Goal: Information Seeking & Learning: Find contact information

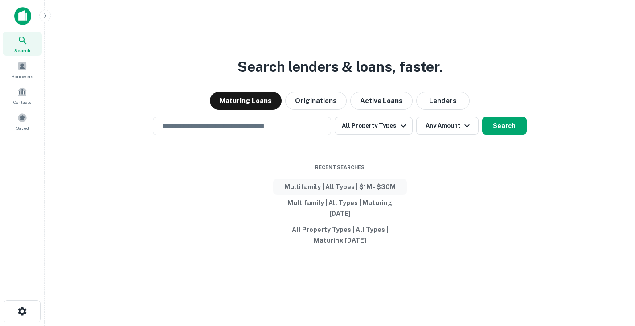
click at [377, 183] on button "Multifamily | All Types | $1M - $30M" at bounding box center [340, 187] width 134 height 16
click at [348, 203] on button "Multifamily | All Types | Maturing In 6 Months" at bounding box center [340, 208] width 134 height 27
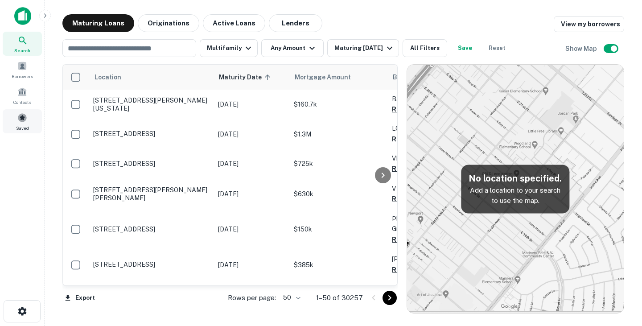
click at [24, 115] on span at bounding box center [22, 118] width 10 height 10
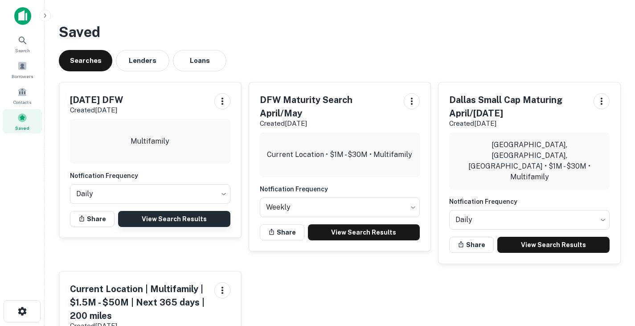
click at [178, 218] on link "View Search Results" at bounding box center [174, 219] width 112 height 16
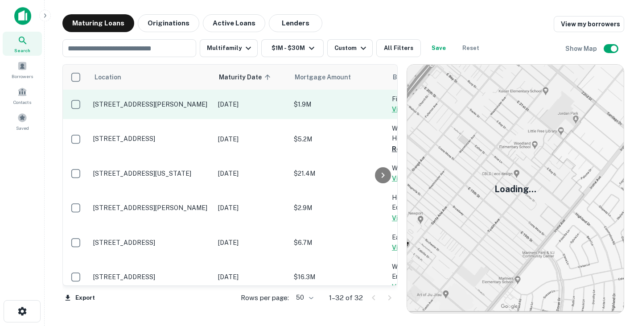
click at [238, 110] on td "Nov 29, 2025" at bounding box center [251, 104] width 76 height 29
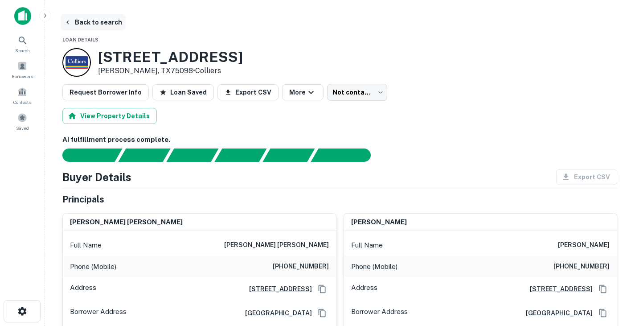
click at [82, 21] on button "Back to search" at bounding box center [93, 22] width 65 height 16
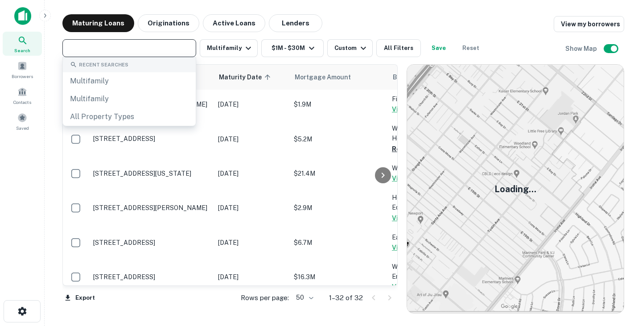
click at [164, 53] on input "text" at bounding box center [128, 48] width 127 height 12
click at [494, 18] on div "Maturing Loans Originations Active Loans Lenders View my borrowers" at bounding box center [342, 23] width 561 height 18
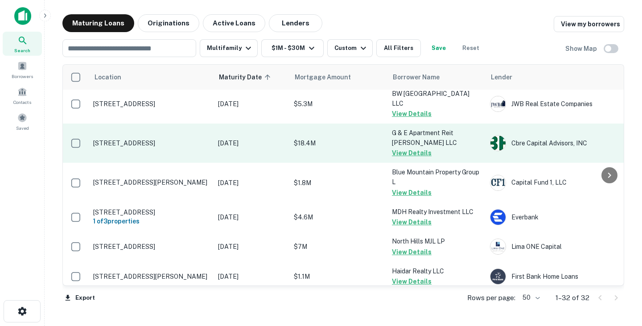
scroll to position [509, 0]
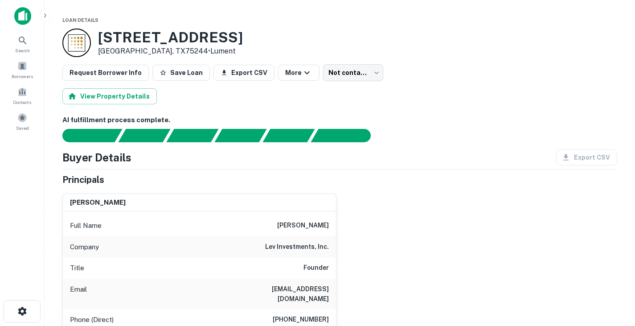
drag, startPoint x: 100, startPoint y: 36, endPoint x: 269, endPoint y: 31, distance: 168.9
click at [269, 31] on div "[STREET_ADDRESS] • Lument" at bounding box center [339, 43] width 555 height 29
copy h3 "[STREET_ADDRESS]"
click at [264, 31] on div "[STREET_ADDRESS] • Lument" at bounding box center [339, 43] width 555 height 29
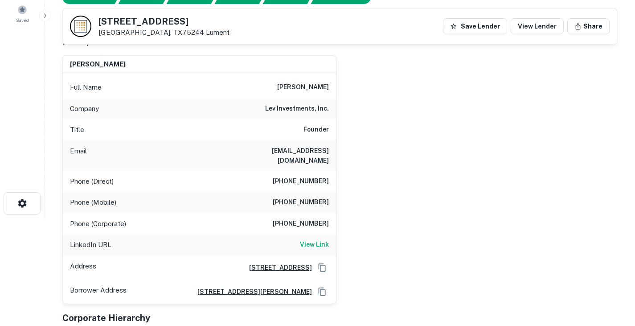
scroll to position [108, 0]
drag, startPoint x: 291, startPoint y: 84, endPoint x: 346, endPoint y: 85, distance: 55.7
click at [346, 85] on div "[PERSON_NAME] Full Name [PERSON_NAME] Company lev investments, inc. Title Found…" at bounding box center [336, 176] width 562 height 256
copy h6 "[PERSON_NAME]"
click at [290, 147] on h6 "[EMAIL_ADDRESS][DOMAIN_NAME]" at bounding box center [275, 156] width 107 height 20
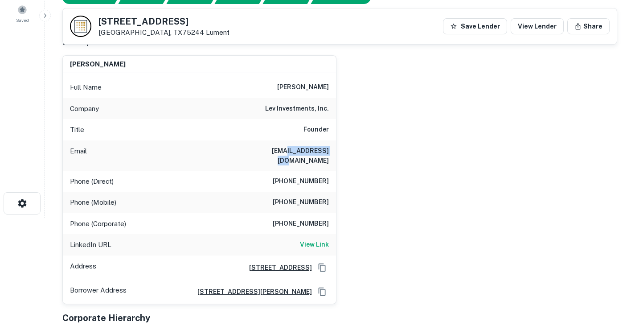
click at [290, 147] on h6 "lav@levinvestments.com" at bounding box center [275, 156] width 107 height 20
copy h6 "lav@levinvestments.com"
drag, startPoint x: 285, startPoint y: 172, endPoint x: 338, endPoint y: 174, distance: 53.5
click at [338, 174] on div "lahav gabay Full Name lahav gabay Company lev investments, inc. Title Founder E…" at bounding box center [336, 176] width 562 height 256
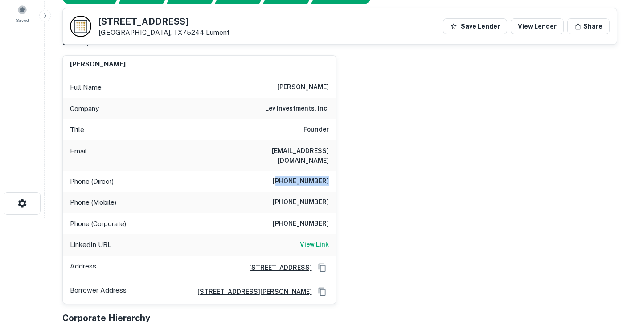
click at [285, 176] on h6 "(818) 380-9125" at bounding box center [301, 181] width 56 height 11
drag, startPoint x: 282, startPoint y: 172, endPoint x: 342, endPoint y: 172, distance: 60.2
click at [342, 172] on div "lahav gabay Full Name lahav gabay Company lev investments, inc. Title Founder E…" at bounding box center [336, 176] width 562 height 256
copy h6 "(818) 380-9125"
click at [347, 195] on div "lahav gabay Full Name lahav gabay Company lev investments, inc. Title Founder E…" at bounding box center [336, 176] width 562 height 256
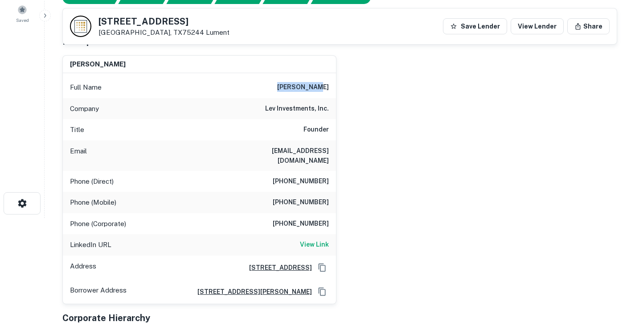
drag, startPoint x: 292, startPoint y: 85, endPoint x: 334, endPoint y: 90, distance: 42.2
click at [334, 90] on div "Full Name lahav gabay" at bounding box center [199, 87] width 273 height 21
click at [278, 176] on h6 "(818) 380-9125" at bounding box center [301, 181] width 56 height 11
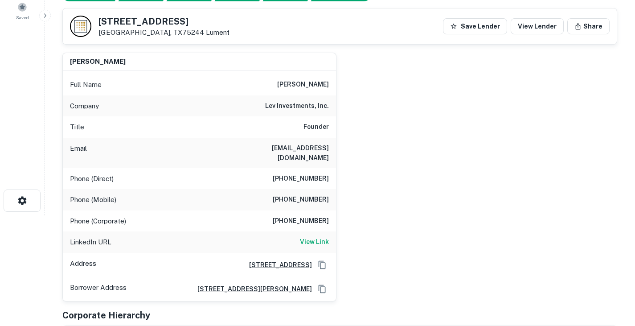
scroll to position [110, 0]
click at [324, 261] on icon "Copy Address" at bounding box center [322, 265] width 9 height 9
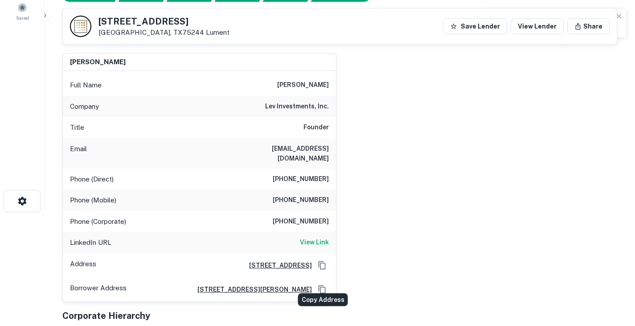
click at [324, 285] on icon "Copy Address" at bounding box center [322, 289] width 9 height 9
click at [385, 194] on div "lahav gabay Full Name lahav gabay Company lev investments, inc. Title Founder E…" at bounding box center [336, 174] width 562 height 256
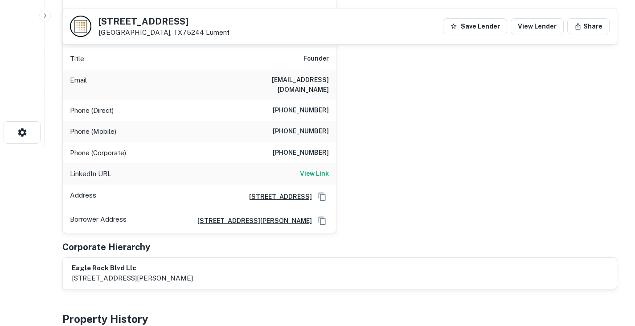
scroll to position [0, 0]
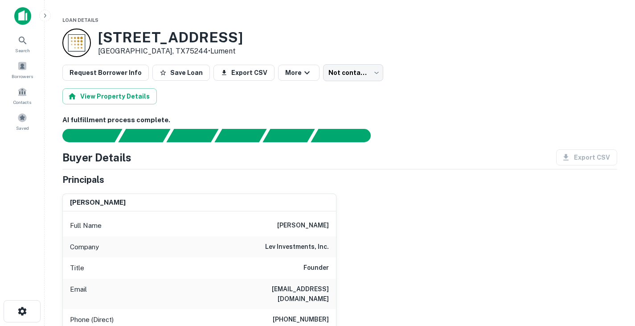
drag, startPoint x: 99, startPoint y: 38, endPoint x: 246, endPoint y: 40, distance: 146.6
click at [246, 40] on div "4030 Valley View Ln Dallas, TX75244 • Lument" at bounding box center [339, 43] width 555 height 29
click at [291, 41] on div "4030 Valley View Ln Dallas, TX75244 • Lument" at bounding box center [339, 43] width 555 height 29
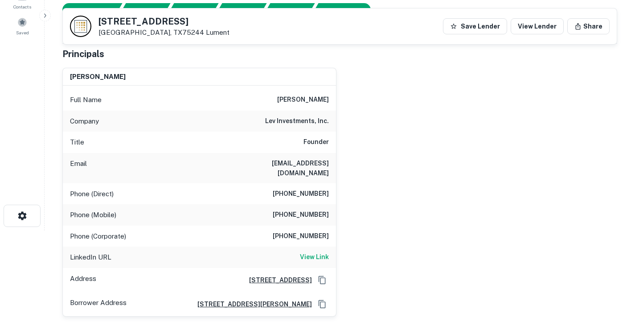
scroll to position [96, 0]
click at [287, 161] on h6 "lav@levinvestments.com" at bounding box center [275, 168] width 107 height 20
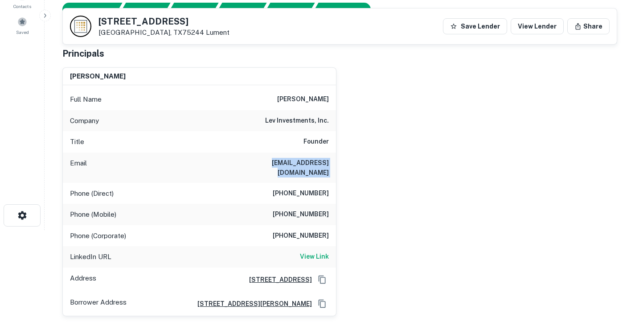
click at [287, 161] on h6 "lav@levinvestments.com" at bounding box center [275, 168] width 107 height 20
copy h6 "lav@levinvestments.com"
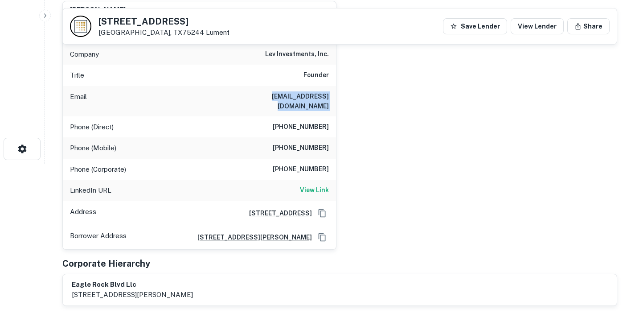
scroll to position [0, 0]
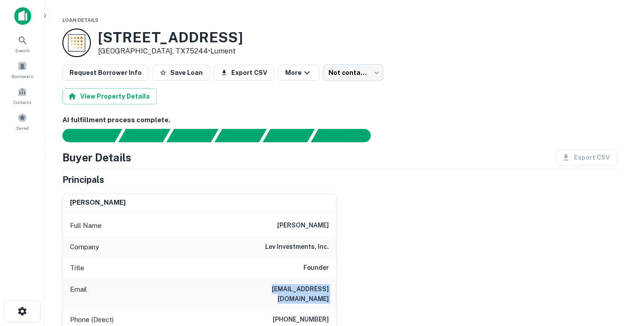
drag, startPoint x: 98, startPoint y: 37, endPoint x: 261, endPoint y: 31, distance: 162.8
click at [261, 31] on div "4030 Valley View Ln Dallas, TX75244 • Lument" at bounding box center [339, 43] width 555 height 29
